Goal: Task Accomplishment & Management: Manage account settings

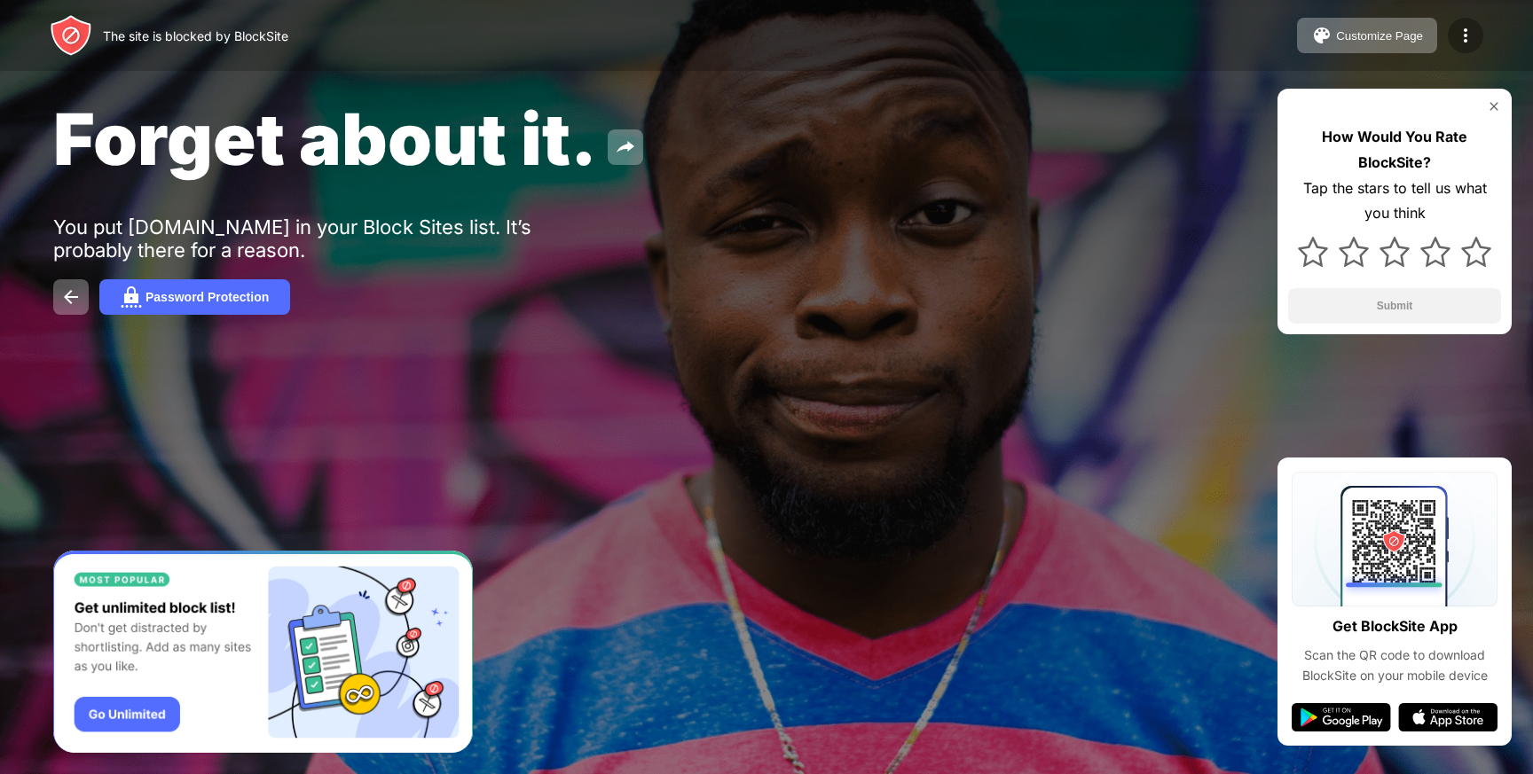
click at [1476, 34] on div at bounding box center [1465, 35] width 35 height 35
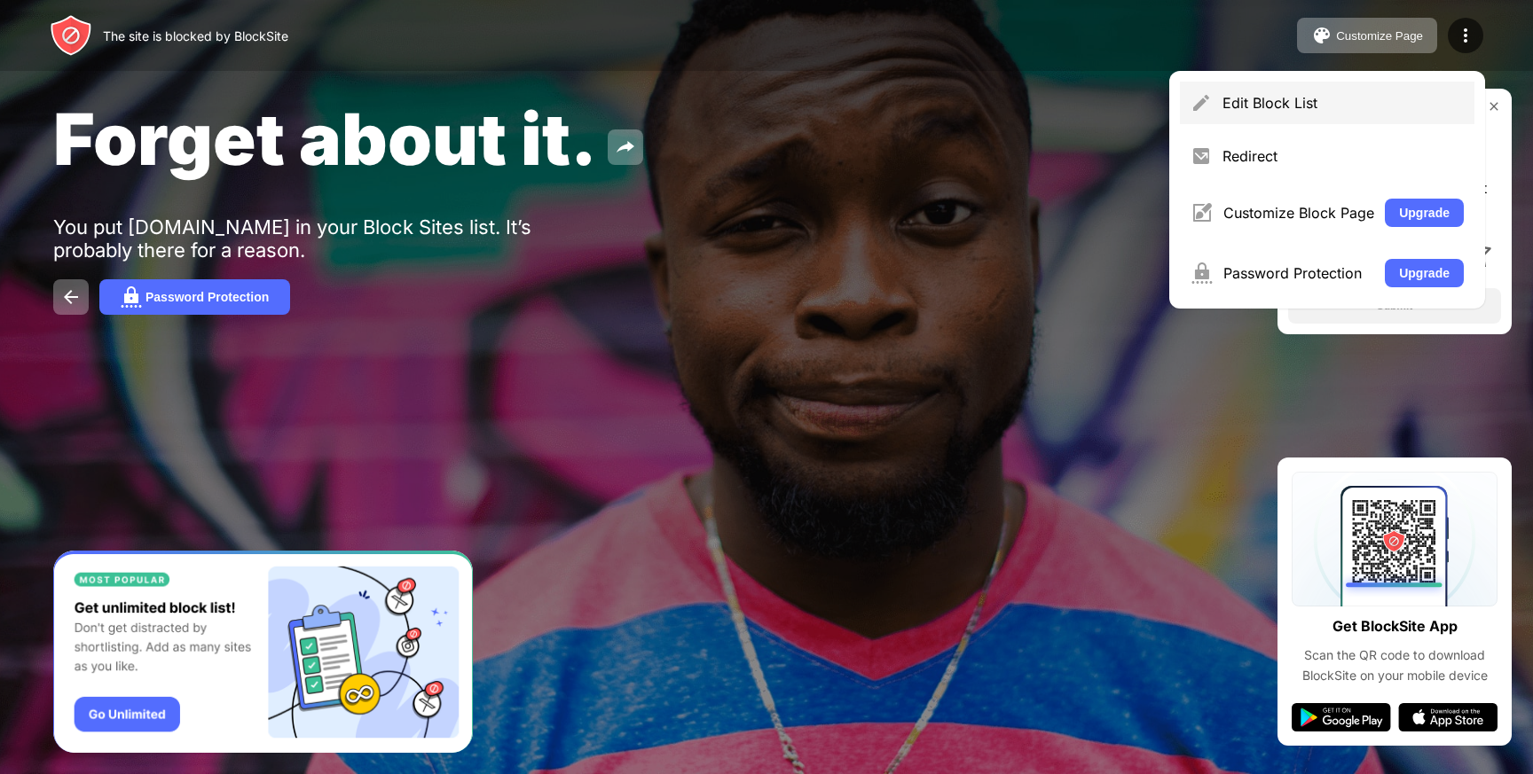
click at [1446, 94] on div "Edit Block List" at bounding box center [1342, 103] width 241 height 18
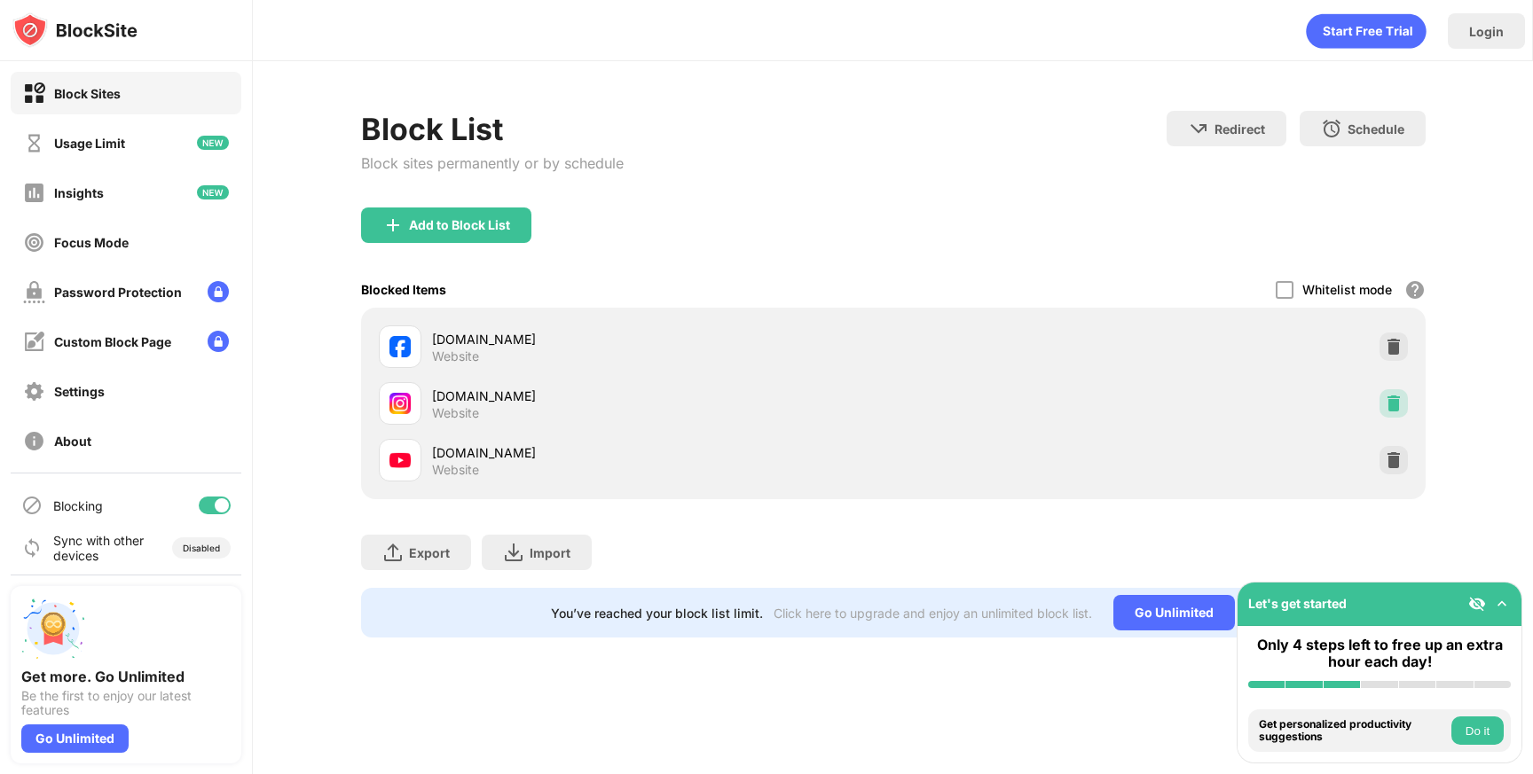
click at [1400, 407] on img at bounding box center [1394, 404] width 18 height 18
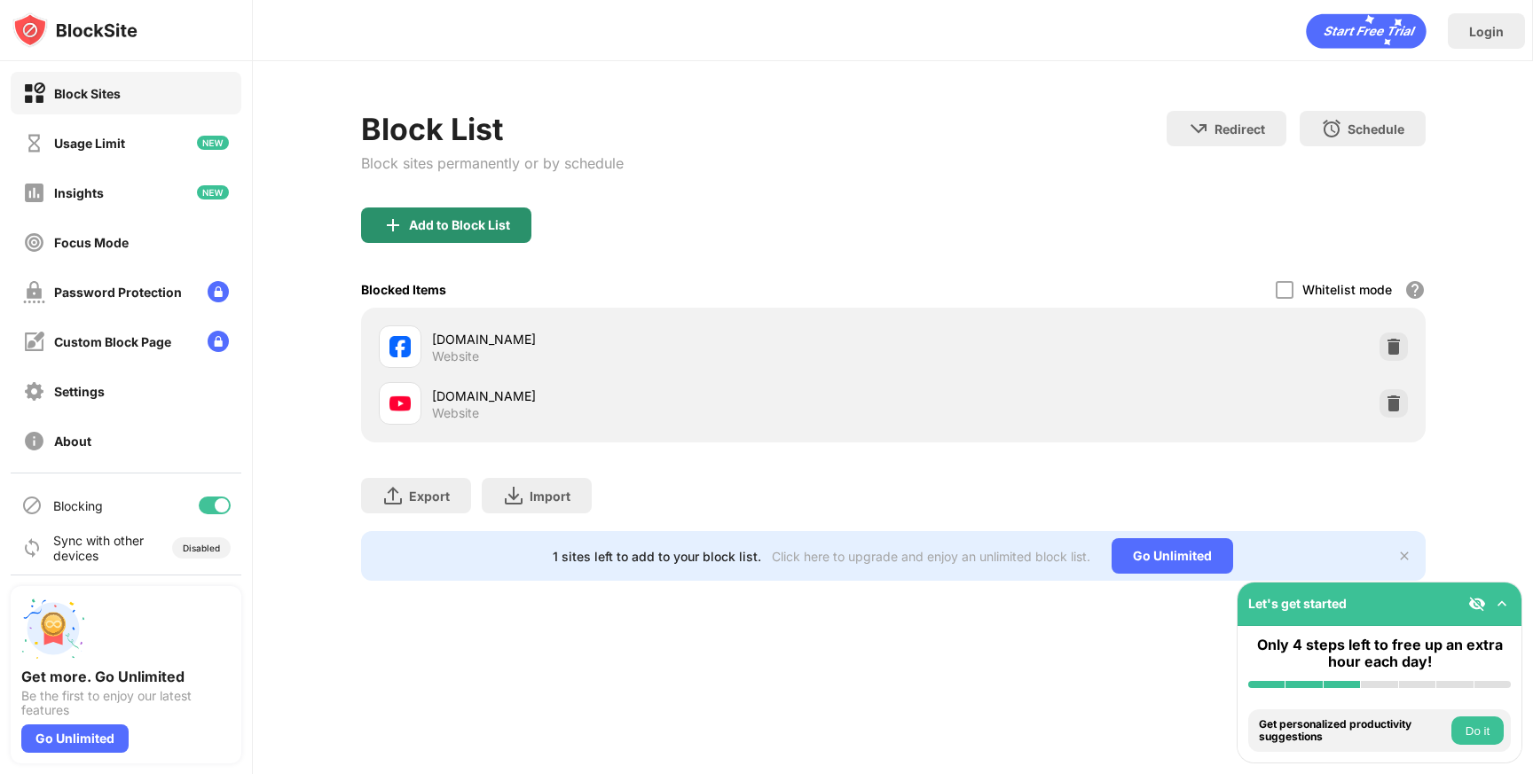
click at [389, 225] on img at bounding box center [392, 225] width 21 height 21
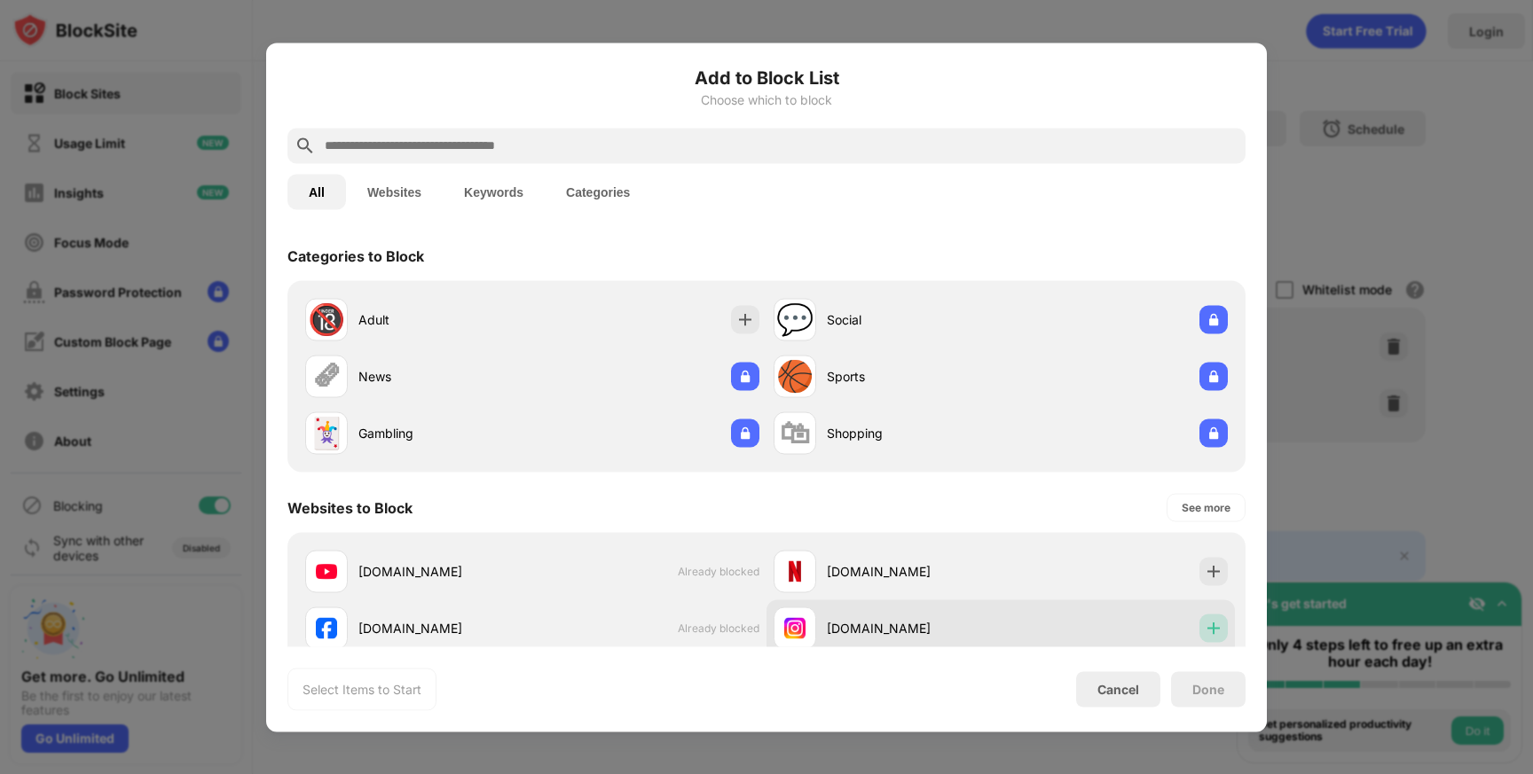
click at [1205, 625] on img at bounding box center [1214, 628] width 18 height 18
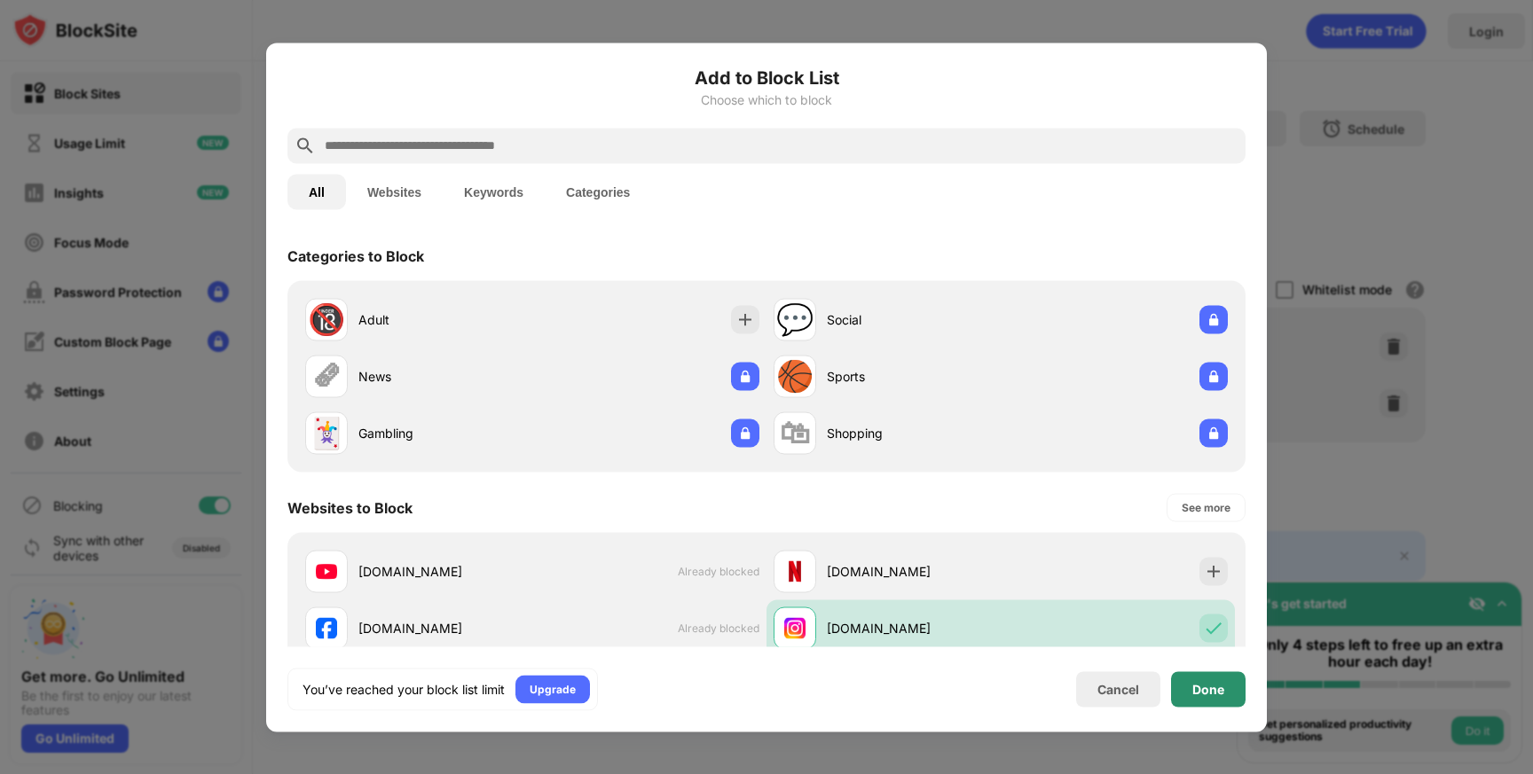
click at [1208, 686] on div "Done" at bounding box center [1208, 689] width 32 height 14
